Goal: Find specific page/section: Find specific page/section

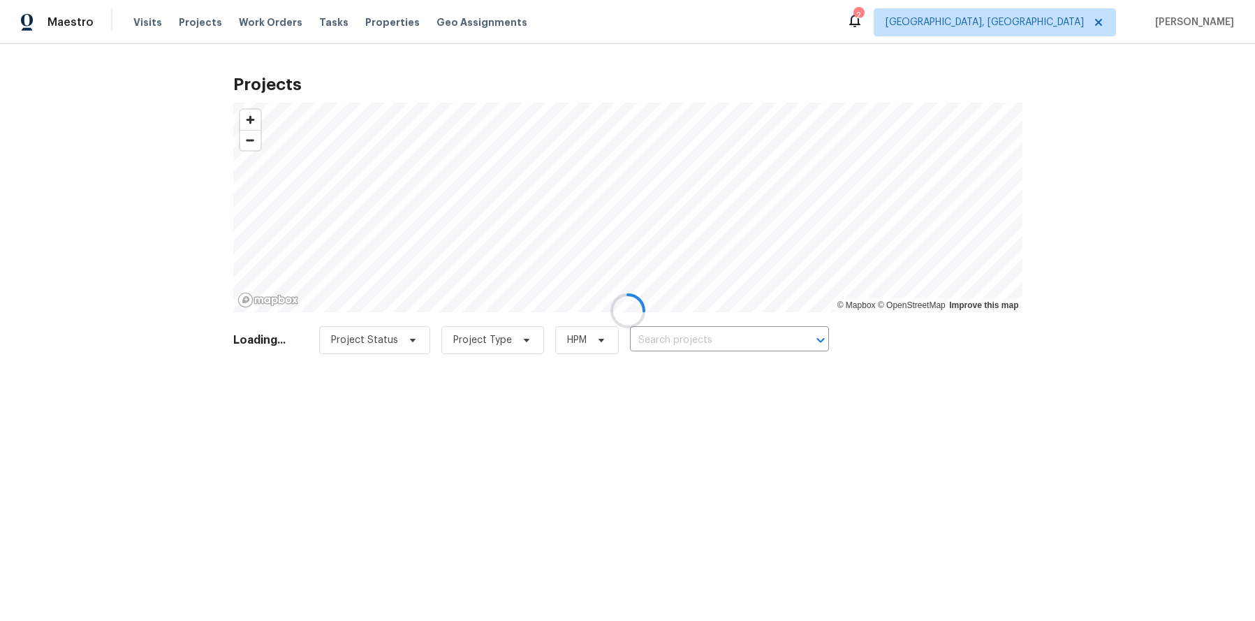
click at [1042, 24] on div at bounding box center [627, 310] width 1255 height 621
click at [1066, 23] on div at bounding box center [627, 310] width 1255 height 621
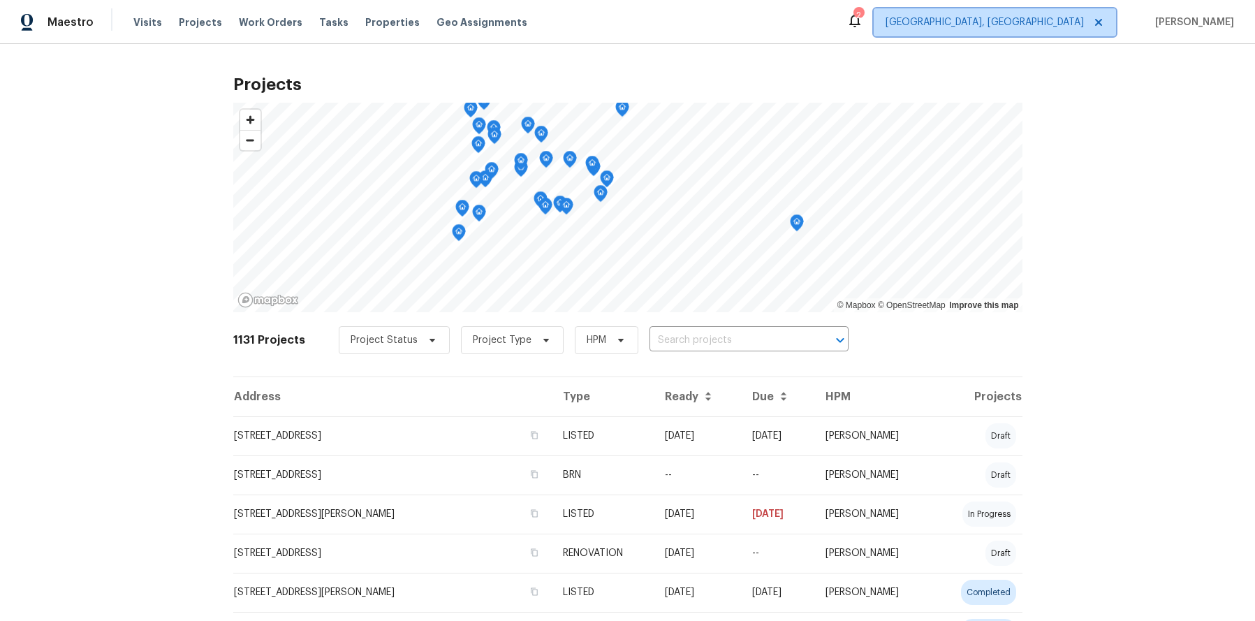
click at [1065, 23] on span "[GEOGRAPHIC_DATA], [GEOGRAPHIC_DATA]" at bounding box center [984, 22] width 198 height 14
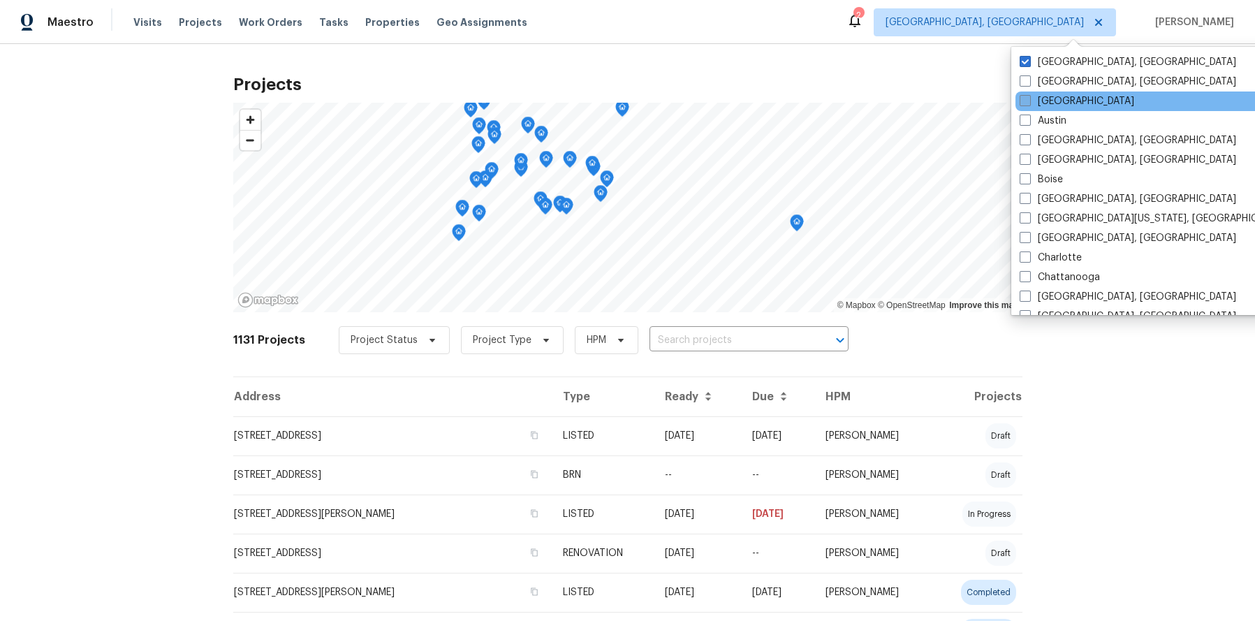
click at [1021, 104] on span at bounding box center [1024, 100] width 11 height 11
click at [1021, 103] on input "[GEOGRAPHIC_DATA]" at bounding box center [1023, 98] width 9 height 9
checkbox input "true"
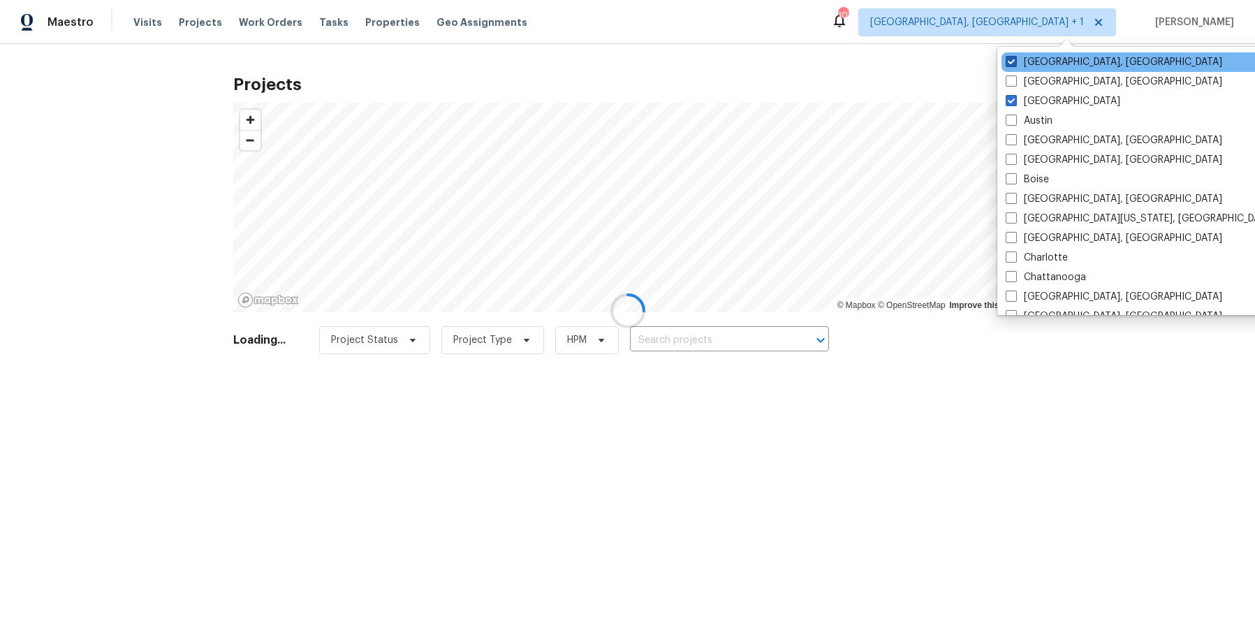
click at [1015, 60] on span at bounding box center [1010, 61] width 11 height 11
click at [1015, 60] on input "[GEOGRAPHIC_DATA], [GEOGRAPHIC_DATA]" at bounding box center [1009, 59] width 9 height 9
checkbox input "false"
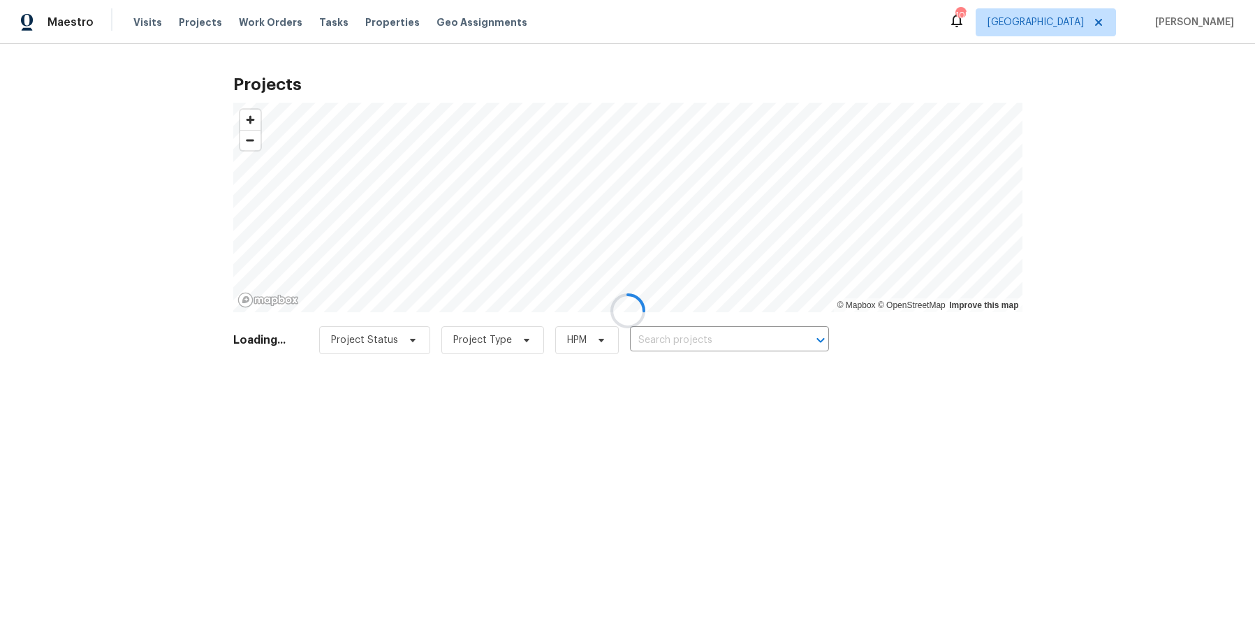
click at [165, 46] on div at bounding box center [627, 310] width 1255 height 621
click at [193, 20] on div at bounding box center [627, 310] width 1255 height 621
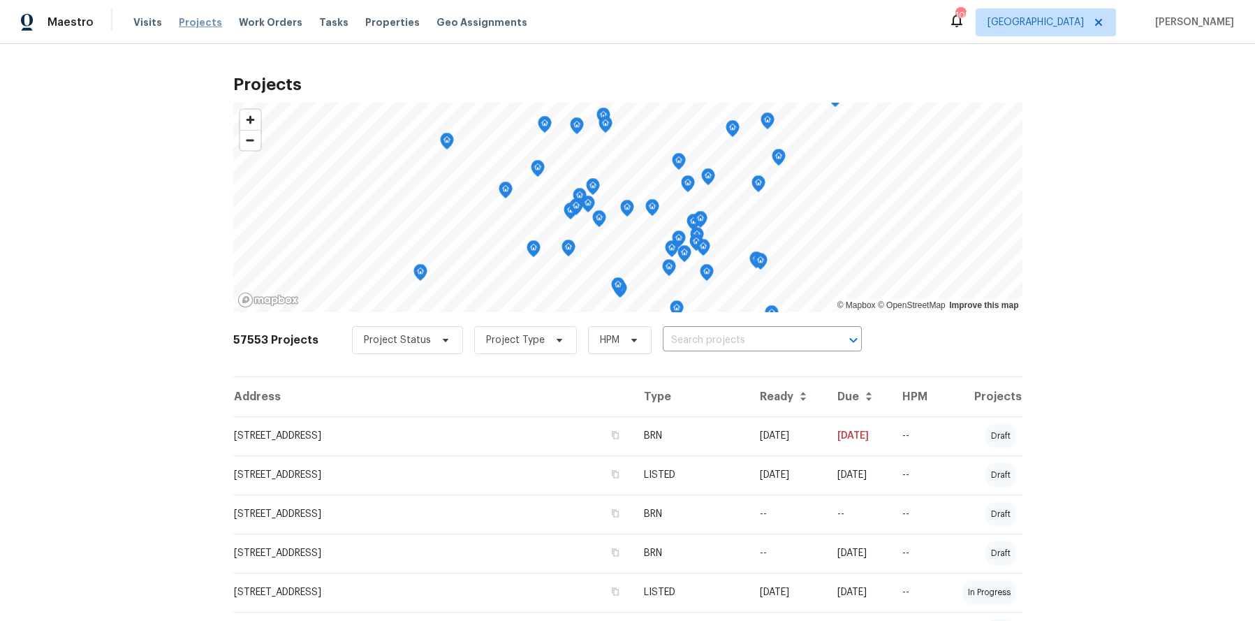
click at [196, 23] on span "Projects" at bounding box center [200, 22] width 43 height 14
click at [154, 22] on span "Visits" at bounding box center [147, 22] width 29 height 14
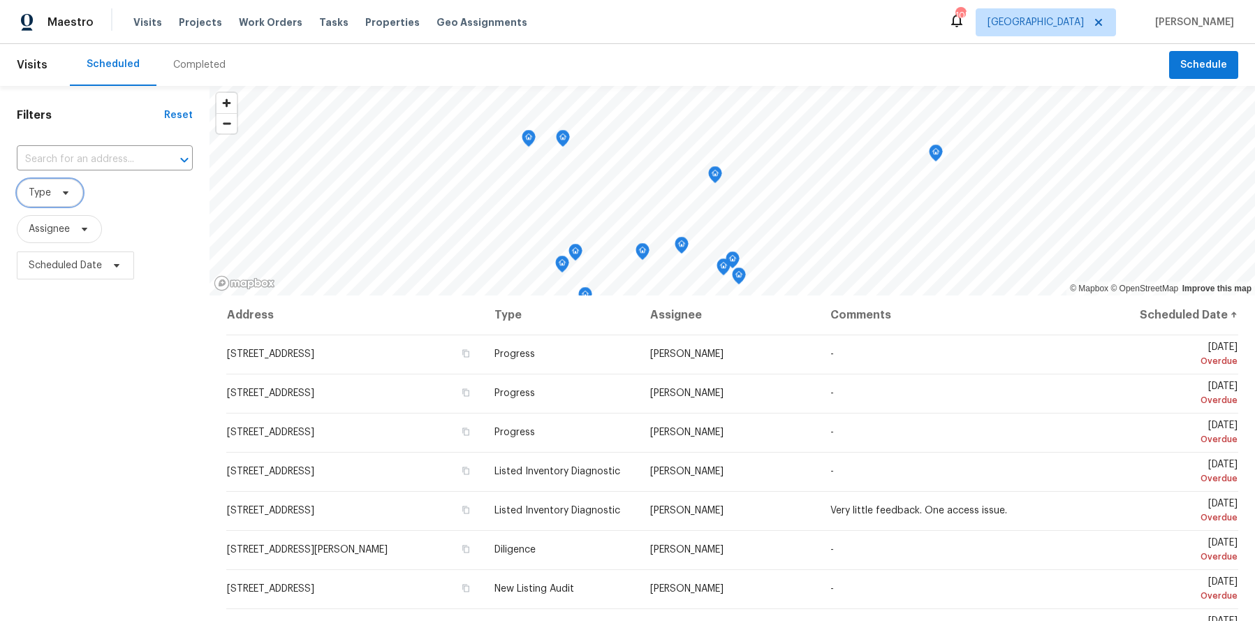
click at [56, 198] on span at bounding box center [63, 192] width 15 height 11
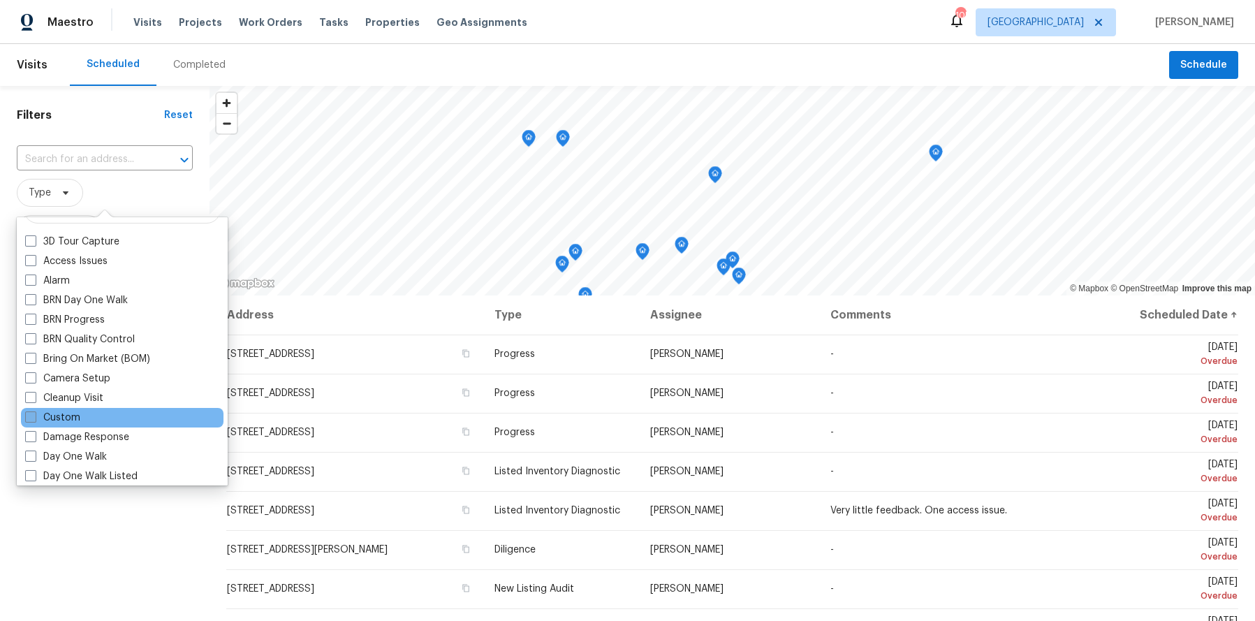
scroll to position [32, 0]
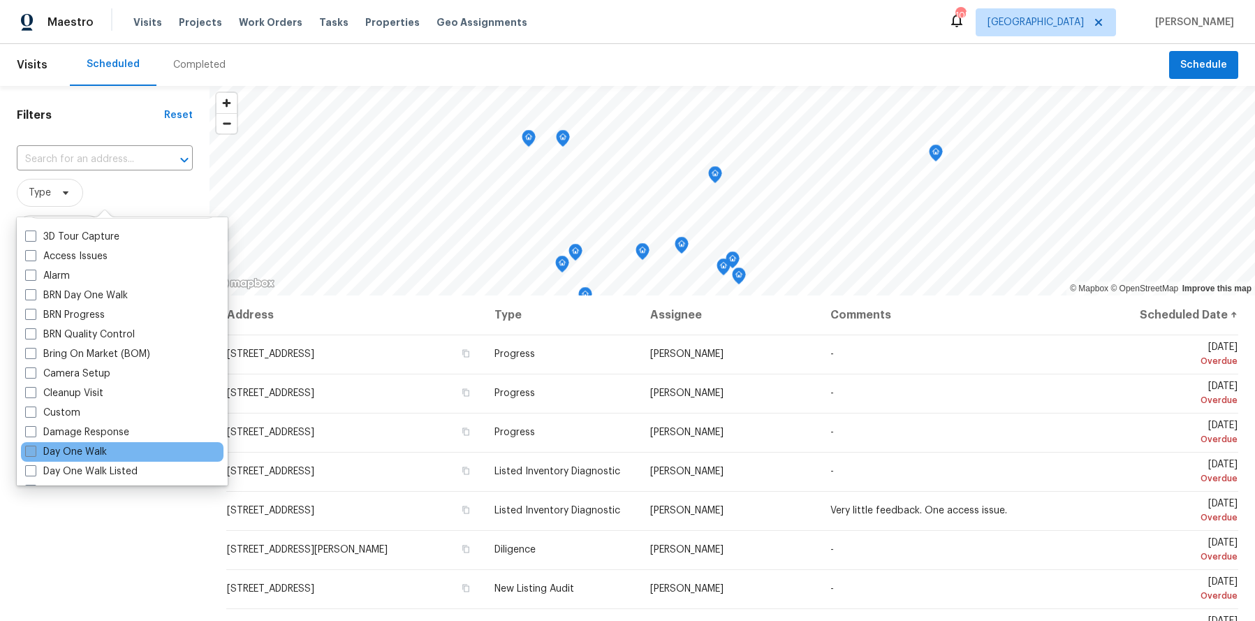
click at [26, 450] on span at bounding box center [30, 450] width 11 height 11
click at [26, 450] on input "Day One Walk" at bounding box center [29, 449] width 9 height 9
checkbox input "true"
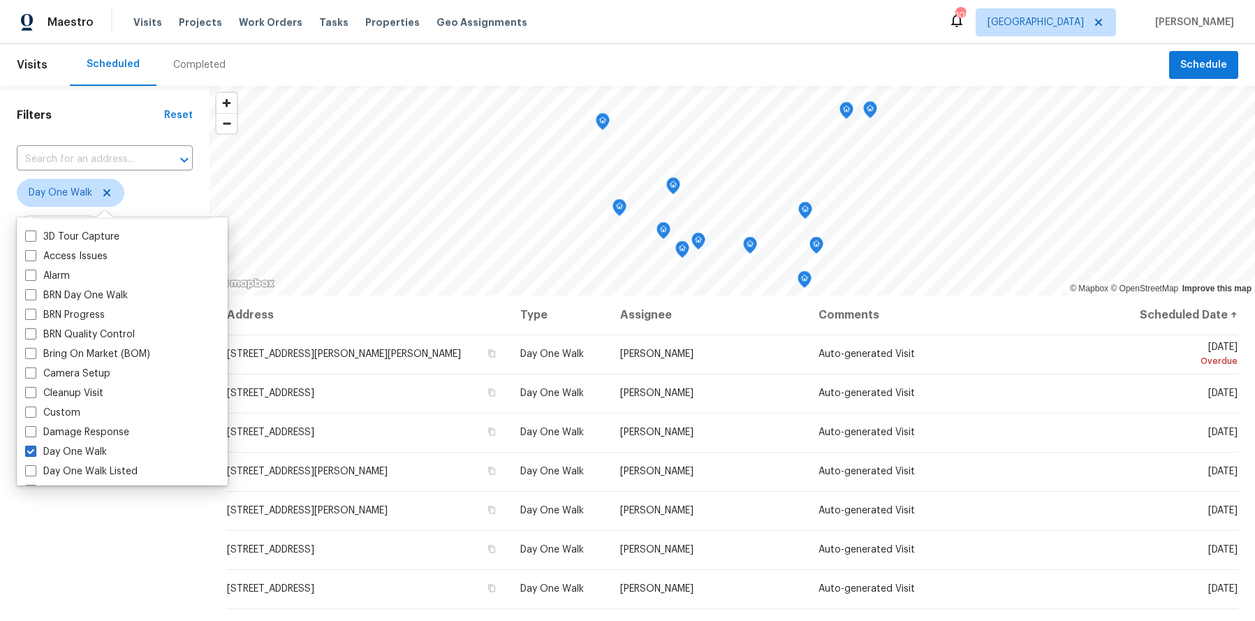
click at [112, 510] on div "Filters Reset ​ Day One Walk Assignee Scheduled Date" at bounding box center [104, 439] width 209 height 706
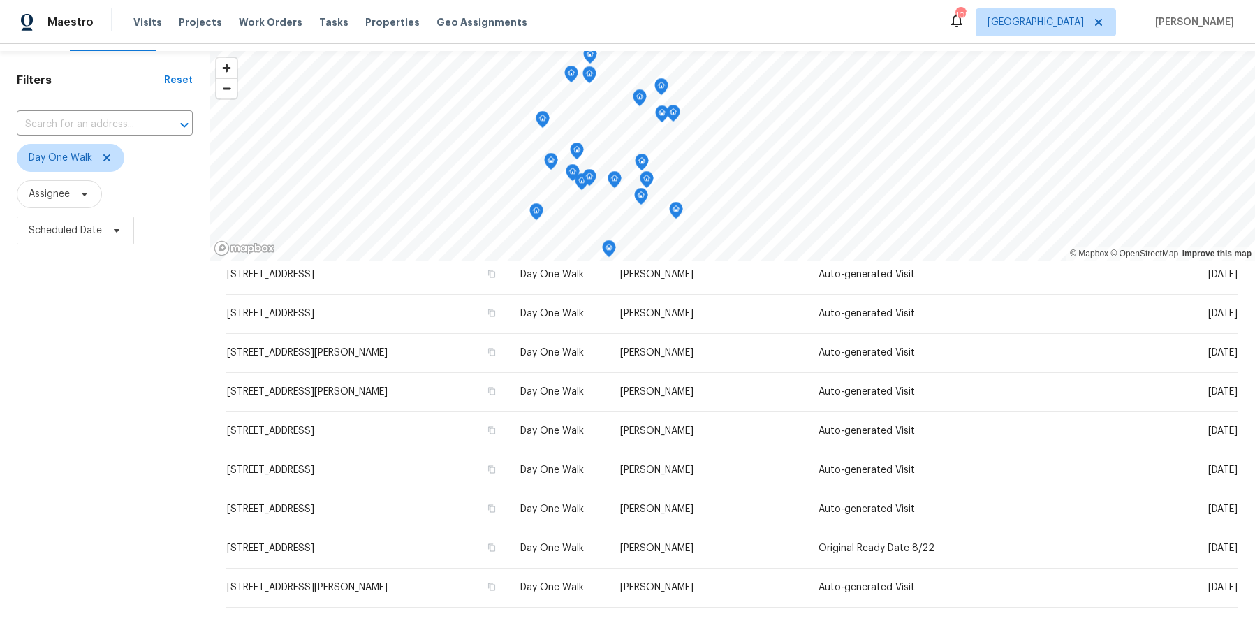
scroll to position [38, 0]
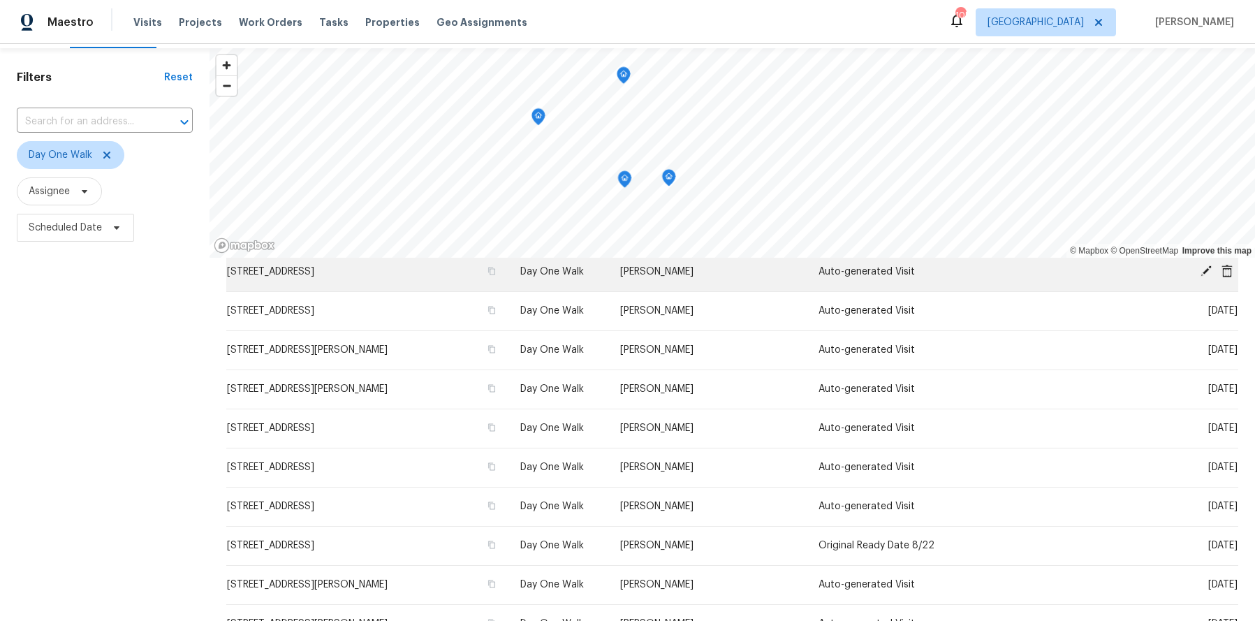
click at [776, 257] on div "© Mapbox © OpenStreetMap Improve this map Address Type Assignee Comments Schedu…" at bounding box center [731, 401] width 1045 height 706
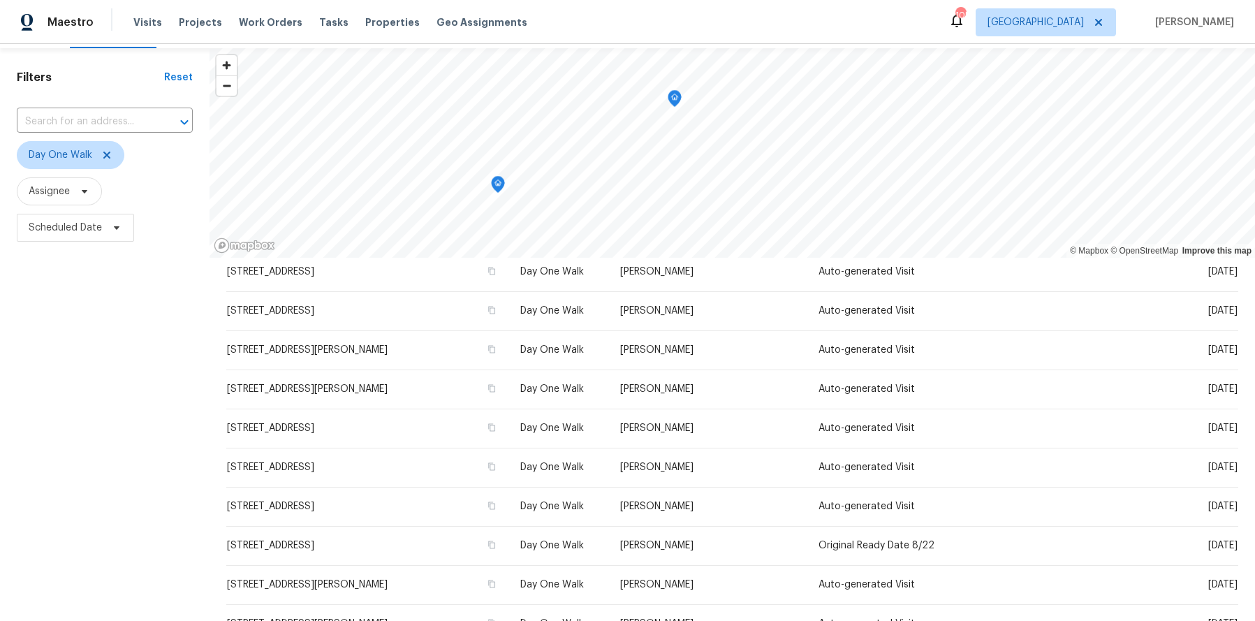
click at [675, 98] on icon "Map marker" at bounding box center [674, 99] width 13 height 16
